Goal: Task Accomplishment & Management: Complete application form

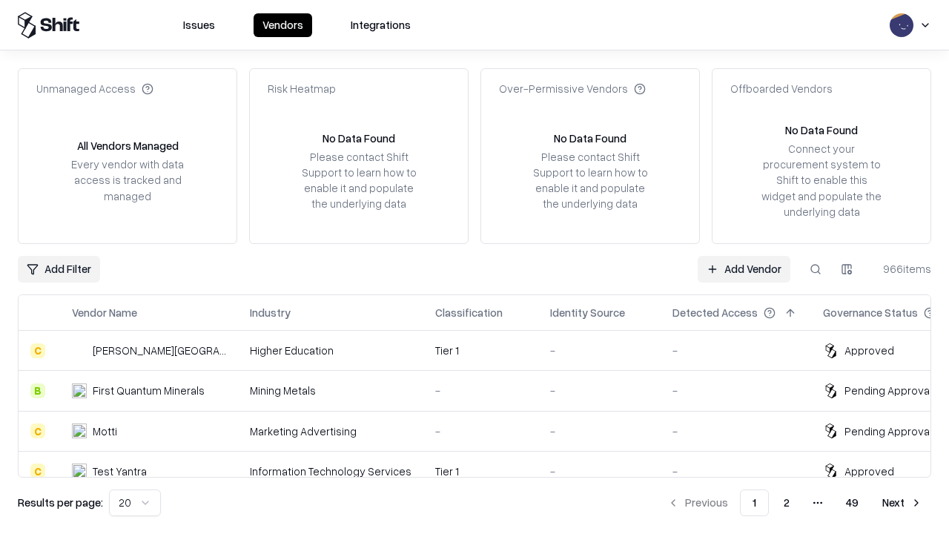
click at [744, 268] on link "Add Vendor" at bounding box center [744, 269] width 93 height 27
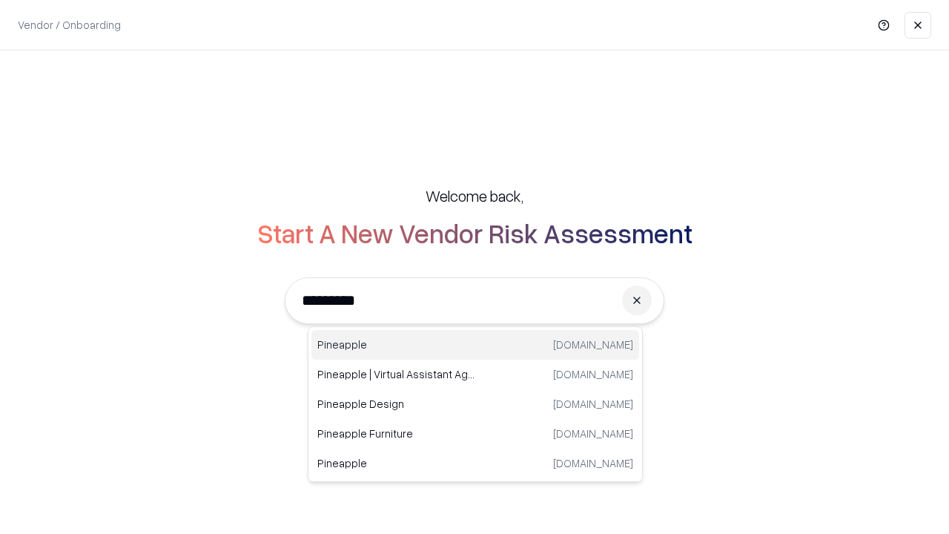
click at [475, 345] on div "Pineapple [DOMAIN_NAME]" at bounding box center [475, 345] width 328 height 30
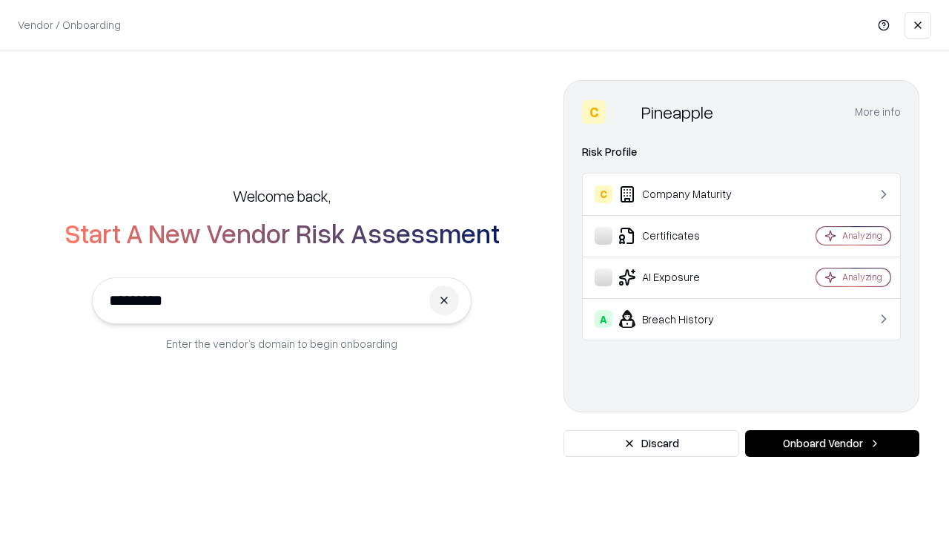
type input "*********"
click at [832, 443] on button "Onboard Vendor" at bounding box center [832, 443] width 174 height 27
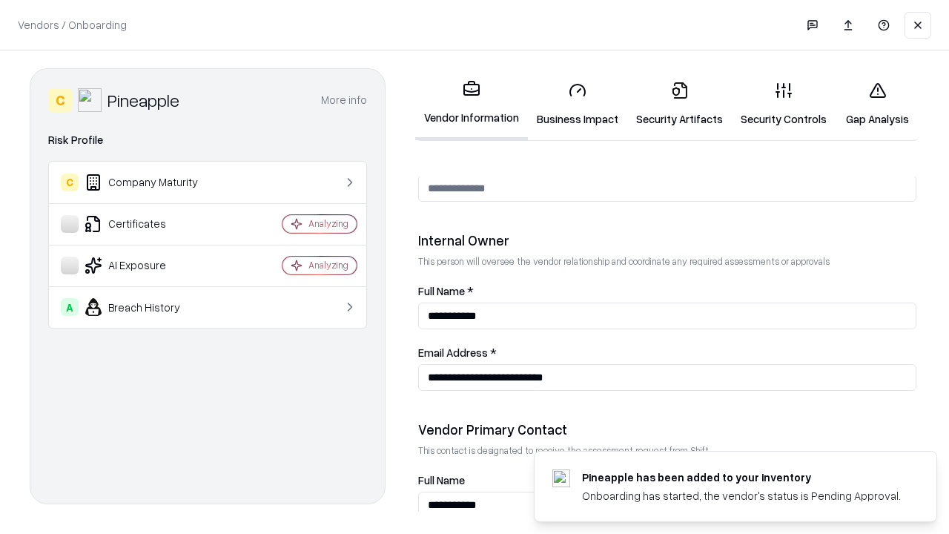
scroll to position [768, 0]
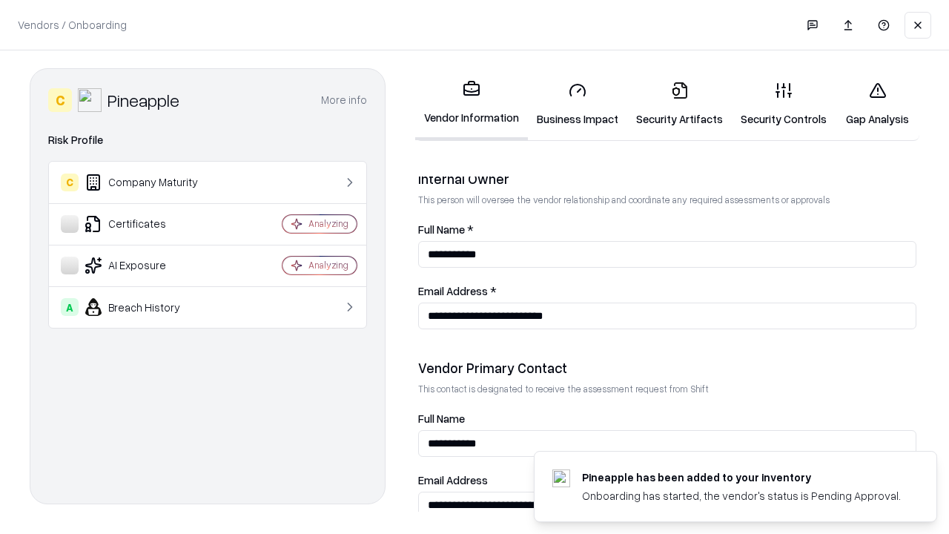
click at [679, 104] on link "Security Artifacts" at bounding box center [679, 104] width 105 height 69
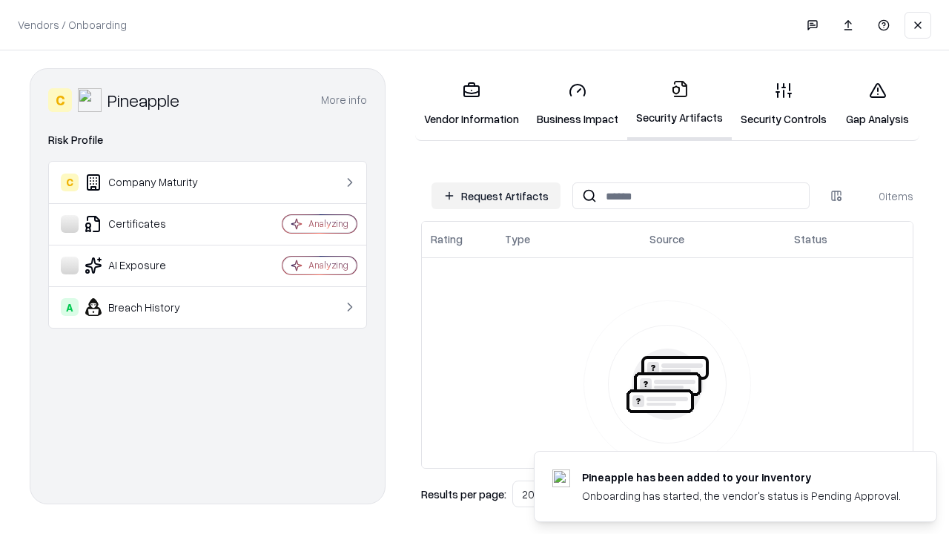
click at [496, 196] on button "Request Artifacts" at bounding box center [496, 195] width 129 height 27
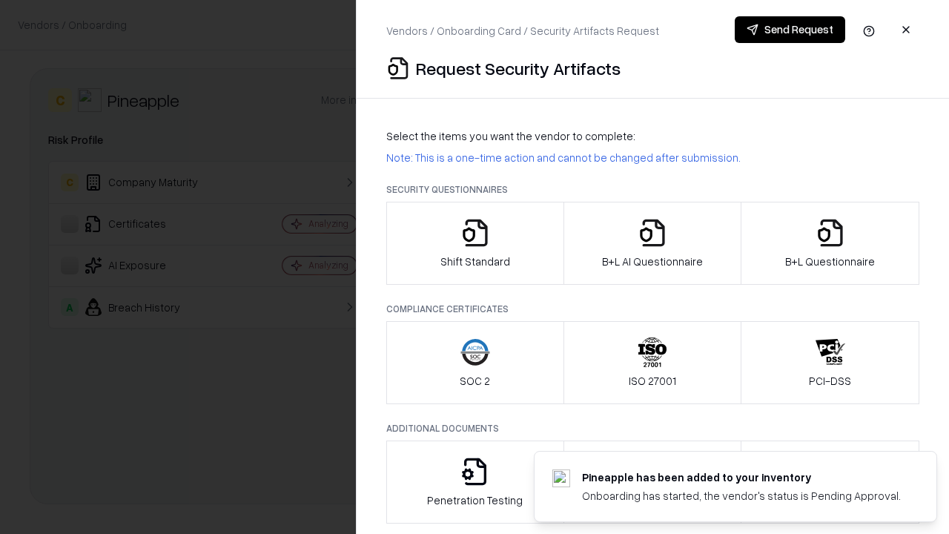
click at [830, 243] on icon "button" at bounding box center [831, 233] width 30 height 30
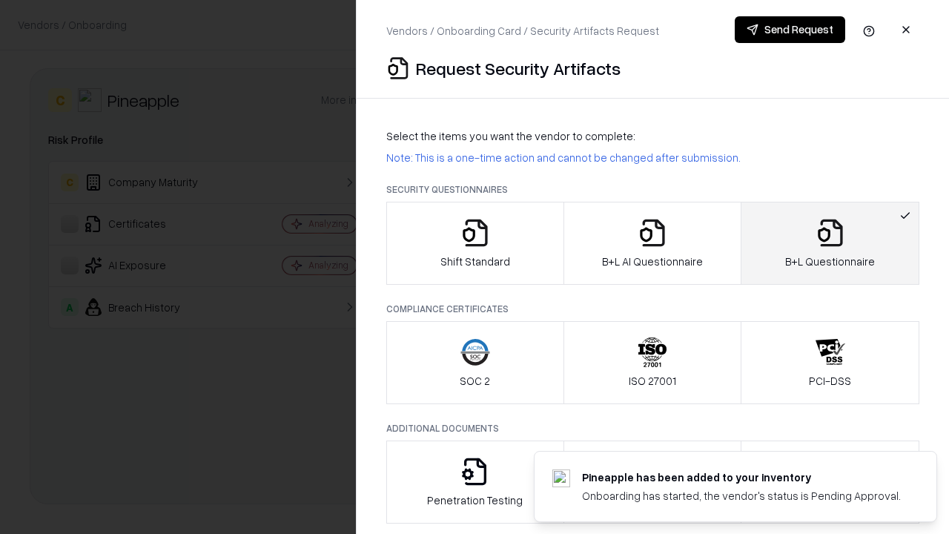
click at [652, 243] on icon "button" at bounding box center [653, 233] width 30 height 30
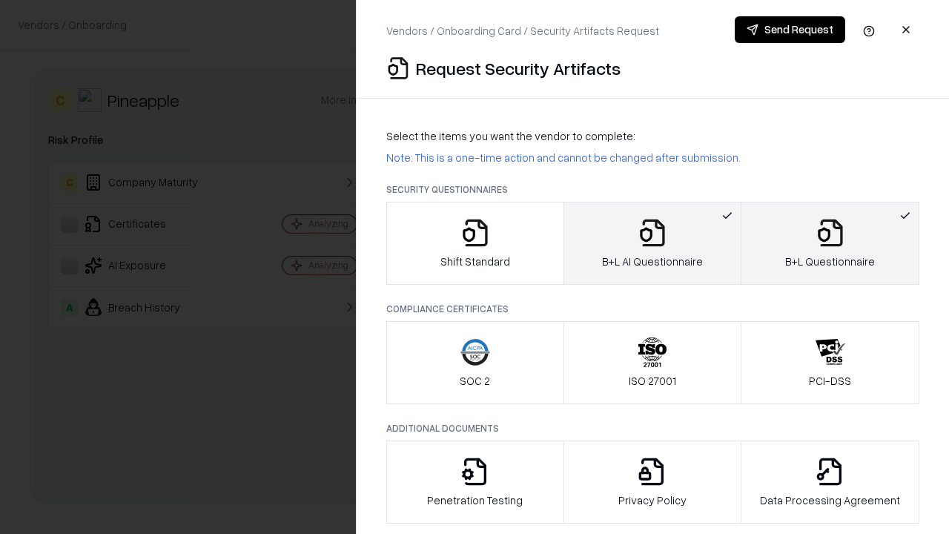
click at [790, 30] on button "Send Request" at bounding box center [790, 29] width 110 height 27
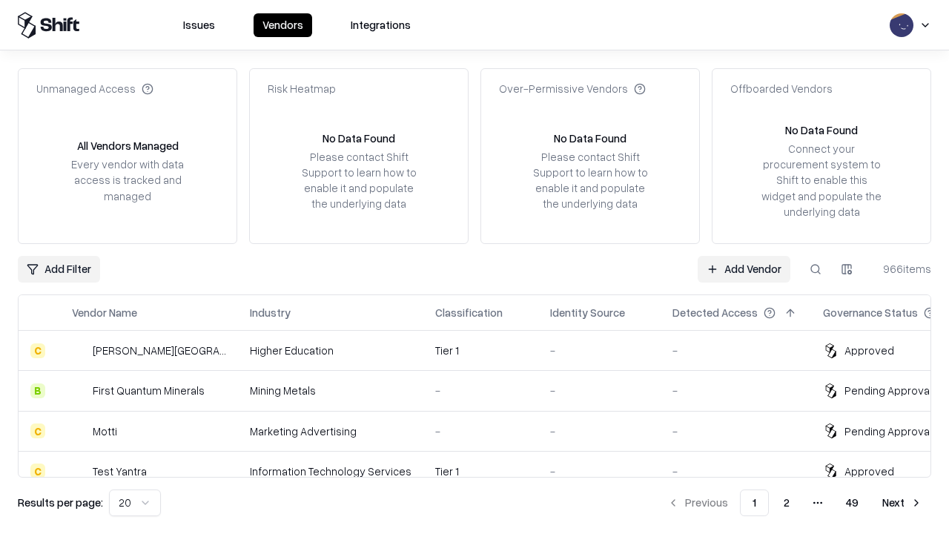
click at [816, 268] on button at bounding box center [815, 269] width 27 height 27
type input "*********"
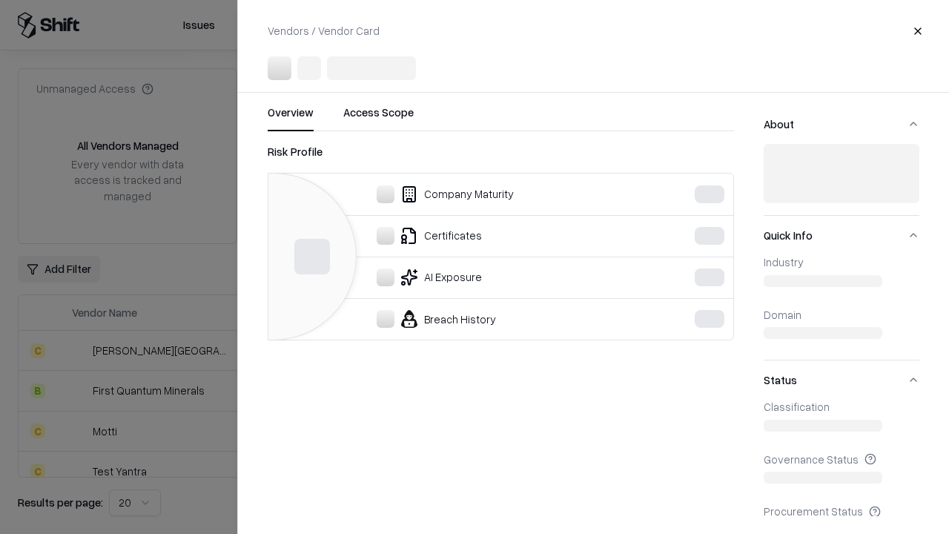
scroll to position [486, 0]
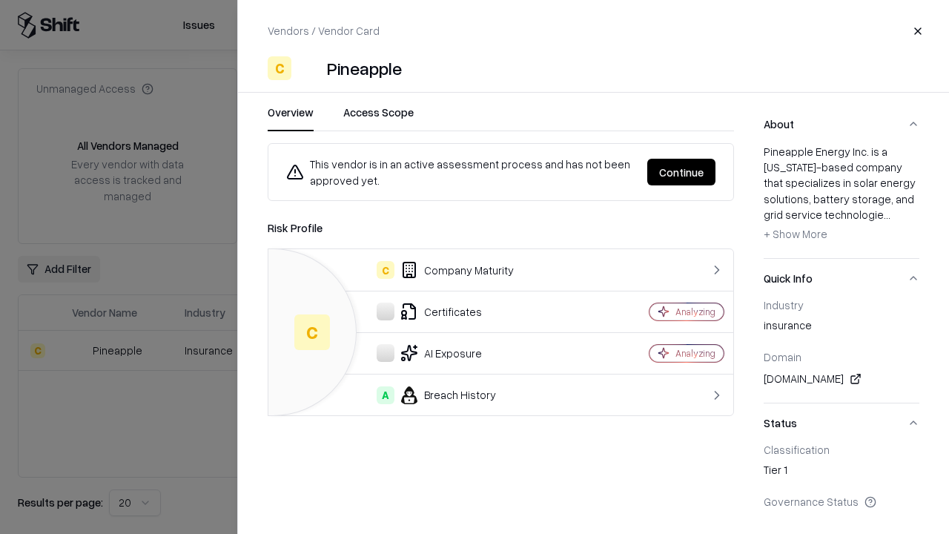
click at [681, 172] on button "Continue" at bounding box center [681, 172] width 68 height 27
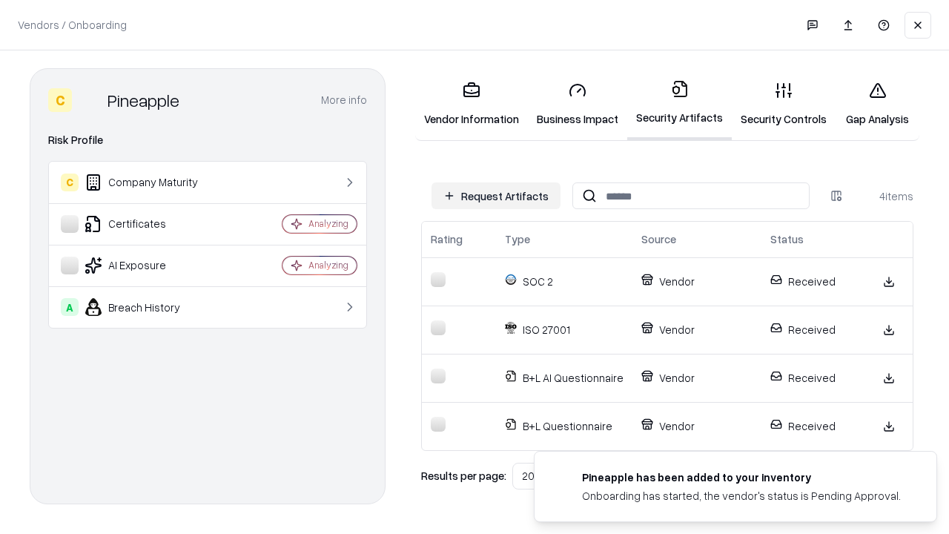
click at [877, 104] on link "Gap Analysis" at bounding box center [878, 104] width 84 height 69
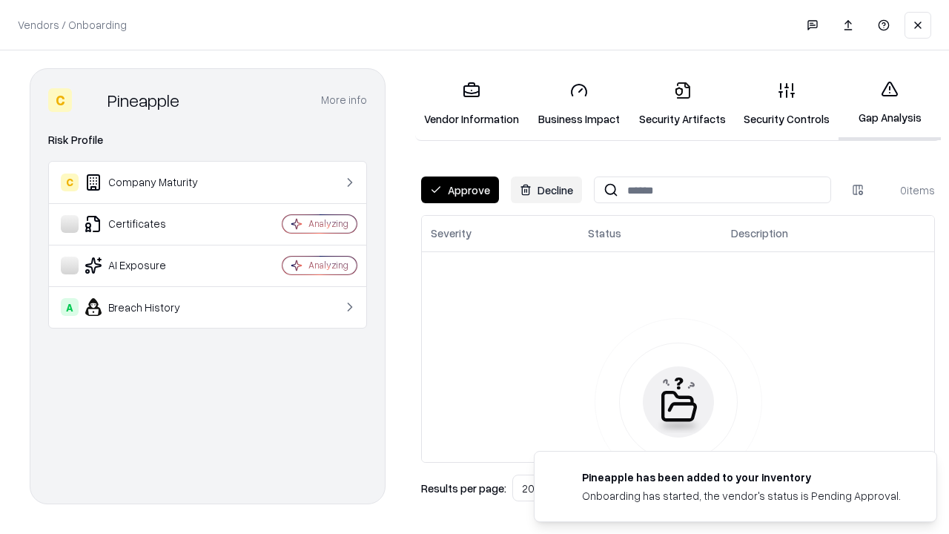
click at [460, 190] on button "Approve" at bounding box center [460, 189] width 78 height 27
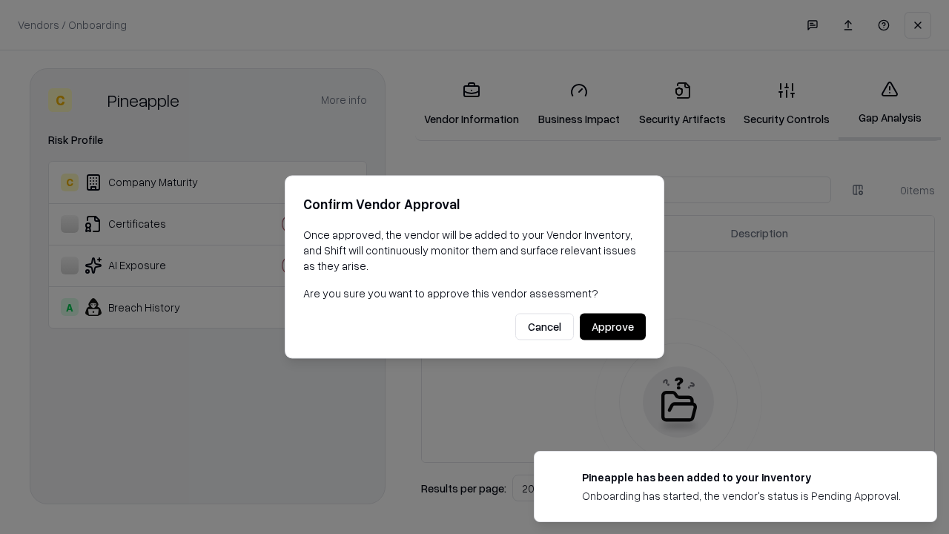
click at [612, 326] on button "Approve" at bounding box center [613, 327] width 66 height 27
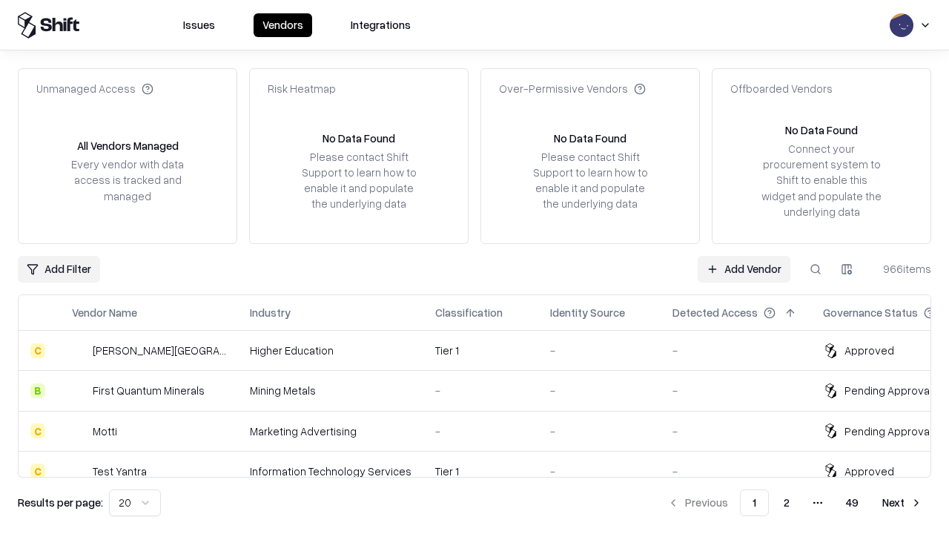
type input "*********"
click at [744, 268] on link "Add Vendor" at bounding box center [744, 269] width 93 height 27
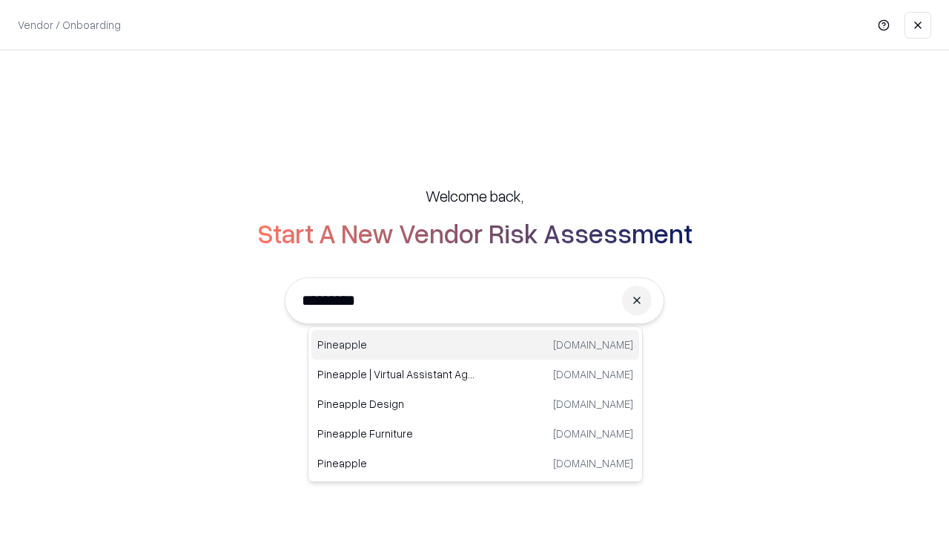
click at [475, 345] on div "Pineapple [DOMAIN_NAME]" at bounding box center [475, 345] width 328 height 30
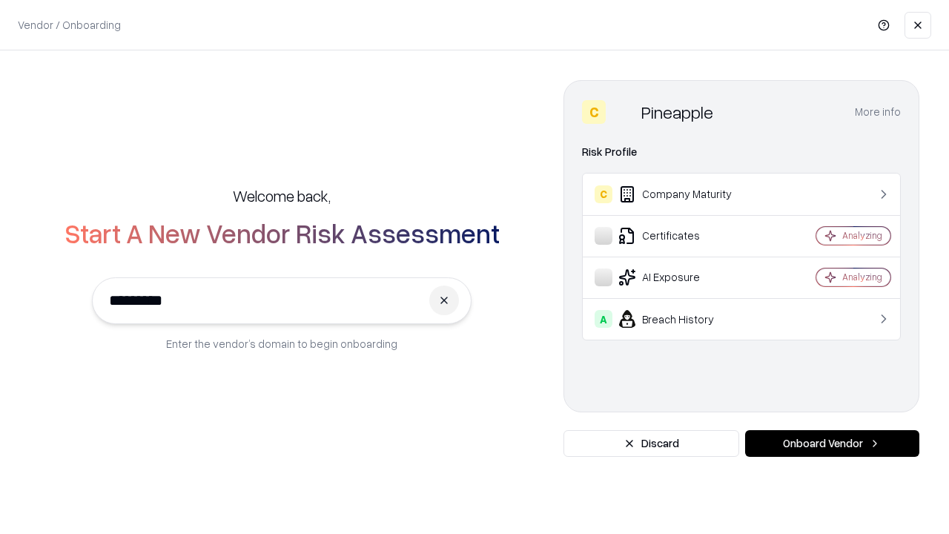
type input "*********"
click at [832, 443] on button "Onboard Vendor" at bounding box center [832, 443] width 174 height 27
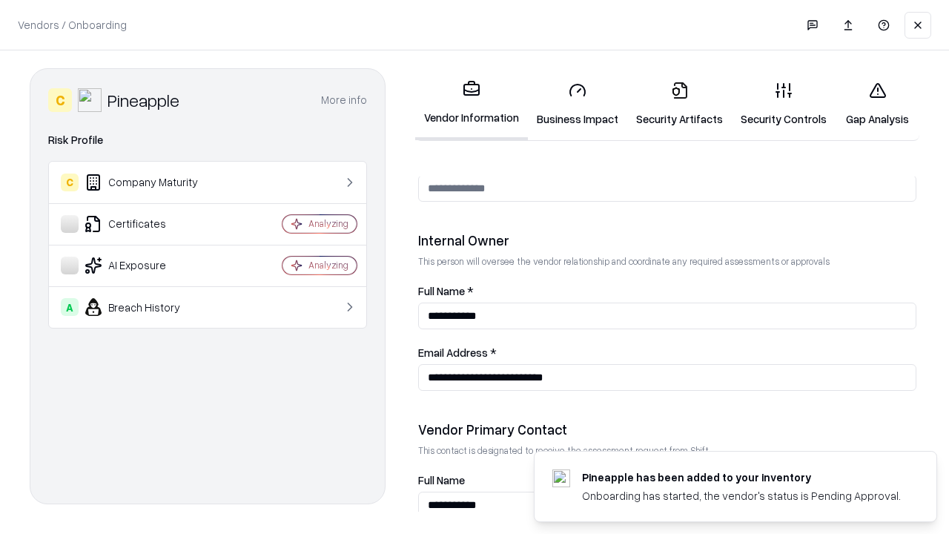
scroll to position [768, 0]
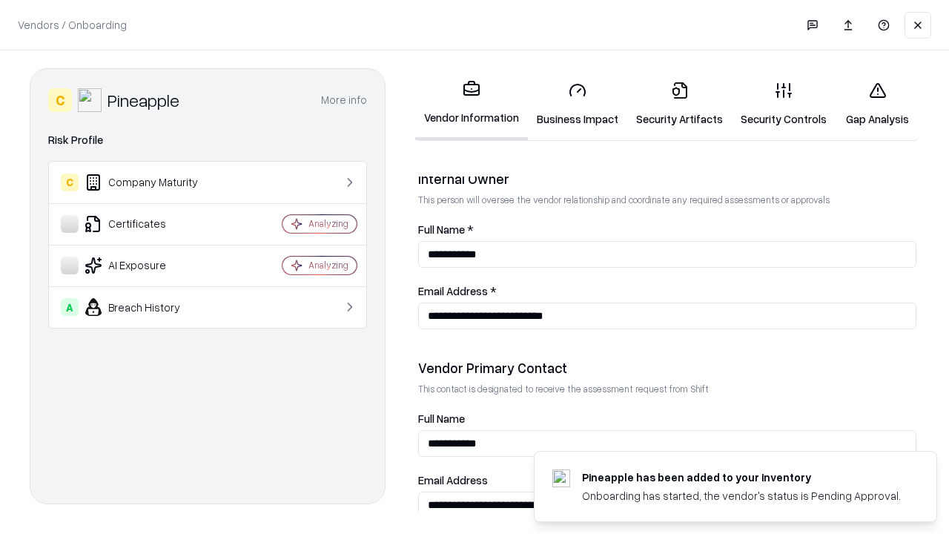
click at [877, 104] on link "Gap Analysis" at bounding box center [878, 104] width 84 height 69
